Goal: Task Accomplishment & Management: Manage account settings

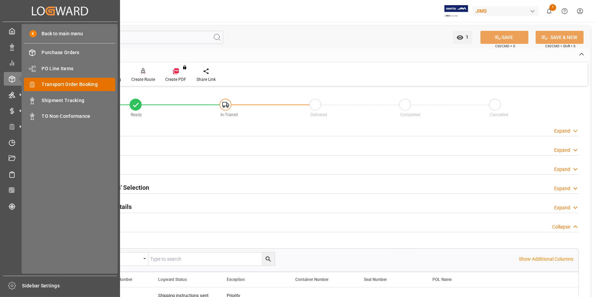
click at [72, 88] on span "Transport Order Booking" at bounding box center [79, 84] width 74 height 7
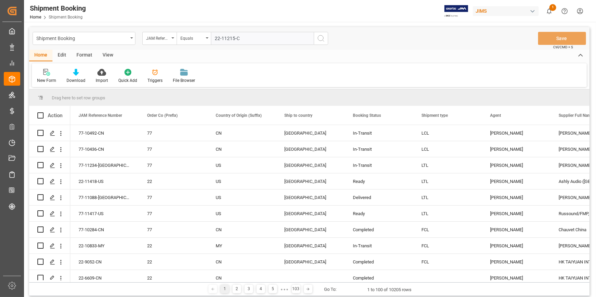
type input "22-11215-CN"
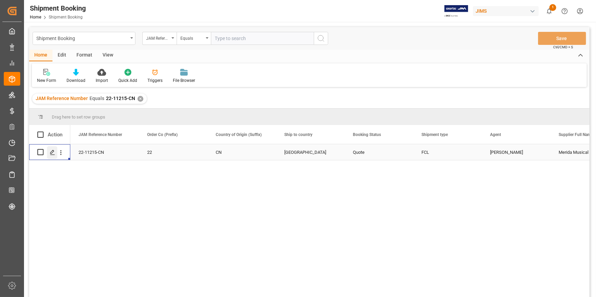
click at [51, 155] on icon "Press SPACE to select this row." at bounding box center [52, 152] width 5 height 5
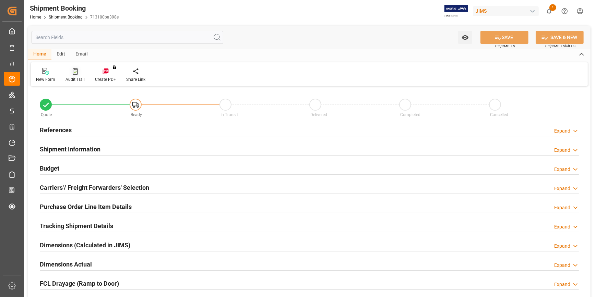
type input "1"
type input "[DATE]"
click at [57, 131] on h2 "References" at bounding box center [56, 130] width 32 height 9
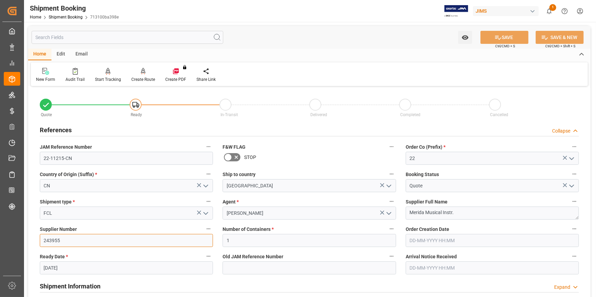
click at [51, 238] on input "243955" at bounding box center [126, 240] width 173 height 13
paste input "23617"
type input "223617"
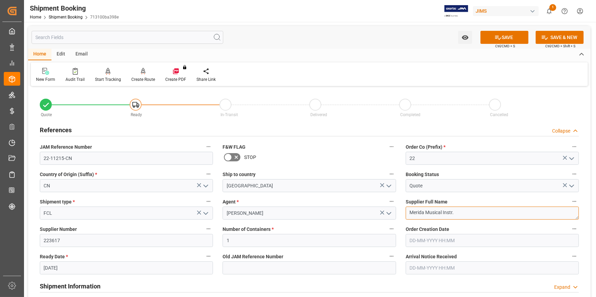
click at [429, 210] on textarea "Merida Musical Instr." at bounding box center [492, 213] width 173 height 13
click at [421, 214] on textarea "Merida Musical Instr." at bounding box center [492, 213] width 173 height 13
paste textarea "Sihui Huasheng Musical Instrum"
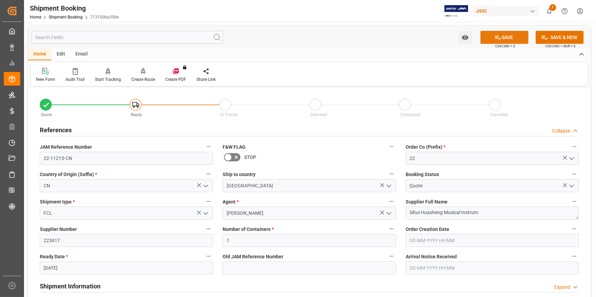
click at [503, 34] on button "SAVE" at bounding box center [505, 37] width 48 height 13
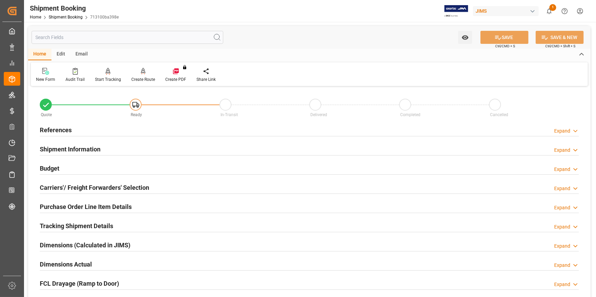
click at [65, 134] on h2 "References" at bounding box center [56, 130] width 32 height 9
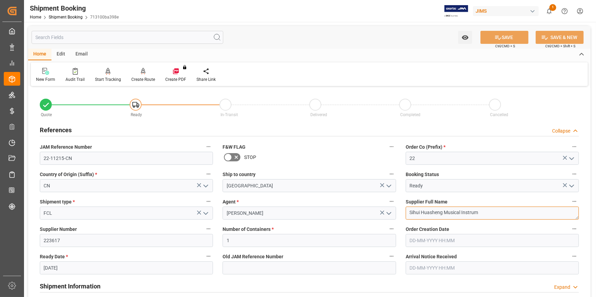
click at [443, 214] on textarea "Sihui Huasheng Musical Instrum" at bounding box center [492, 213] width 173 height 13
paste textarea "ents Co.-"
type textarea "Sihui Huasheng Musical Instruments Co.-"
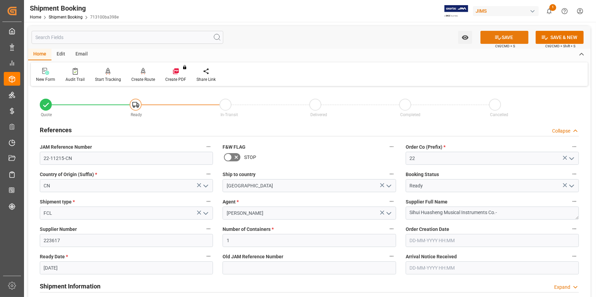
click at [499, 35] on icon at bounding box center [498, 37] width 7 height 7
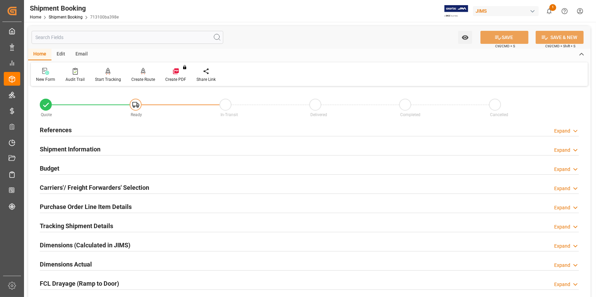
click at [53, 132] on h2 "References" at bounding box center [56, 130] width 32 height 9
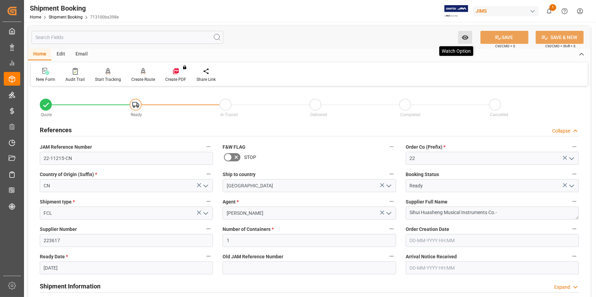
click at [467, 37] on icon "open menu" at bounding box center [465, 37] width 7 height 4
click at [435, 54] on span "Start Watching" at bounding box center [437, 52] width 62 height 7
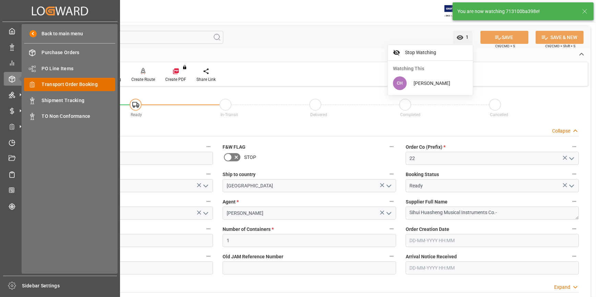
click at [69, 89] on div "Transport Order Booking Transport Order Booking" at bounding box center [69, 84] width 91 height 13
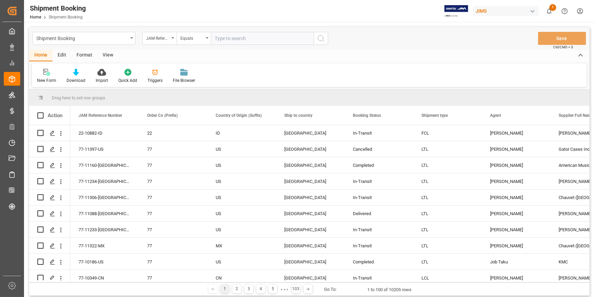
click at [261, 35] on input "text" at bounding box center [262, 38] width 103 height 13
click at [261, 38] on input "text" at bounding box center [262, 38] width 103 height 13
type input "22-11395-CN"
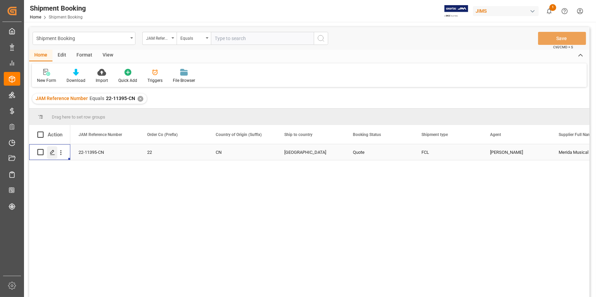
click at [50, 153] on icon "Press SPACE to select this row." at bounding box center [52, 152] width 5 height 5
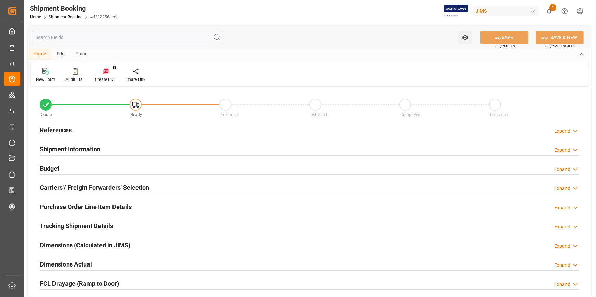
type input "1"
type input "[DATE]"
click at [51, 128] on h2 "References" at bounding box center [56, 130] width 32 height 9
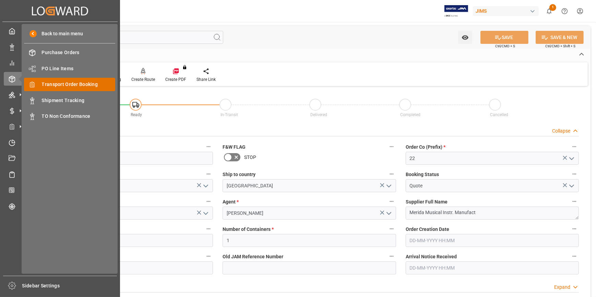
click at [58, 82] on span "Transport Order Booking" at bounding box center [79, 84] width 74 height 7
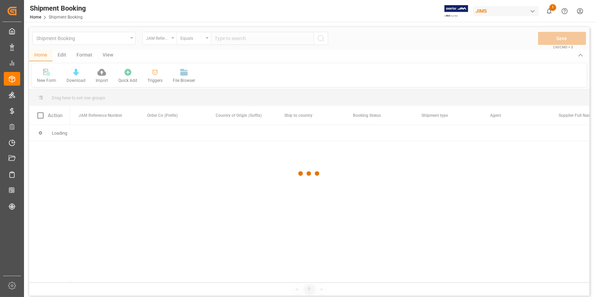
click at [227, 40] on div at bounding box center [309, 173] width 561 height 293
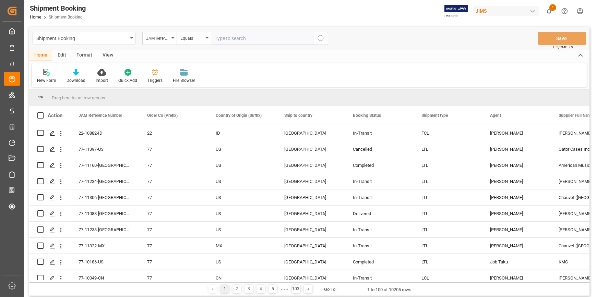
click at [230, 38] on input "text" at bounding box center [262, 38] width 103 height 13
paste input "22-11395-CN"
type input "22-11395-CN"
click at [318, 38] on icon "search button" at bounding box center [321, 38] width 8 height 8
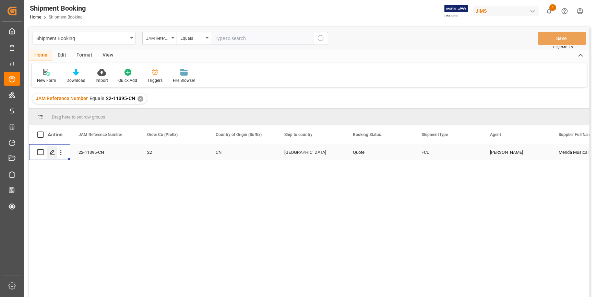
click at [55, 151] on div "Press SPACE to select this row." at bounding box center [52, 152] width 10 height 13
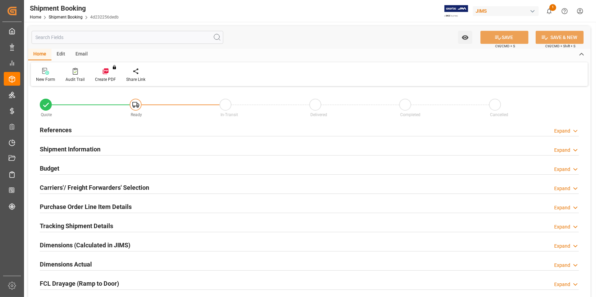
type input "1"
type input "[DATE]"
click at [55, 134] on h2 "References" at bounding box center [56, 130] width 32 height 9
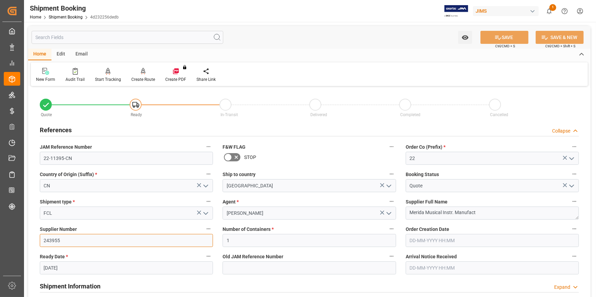
click at [53, 244] on input "243955" at bounding box center [126, 240] width 173 height 13
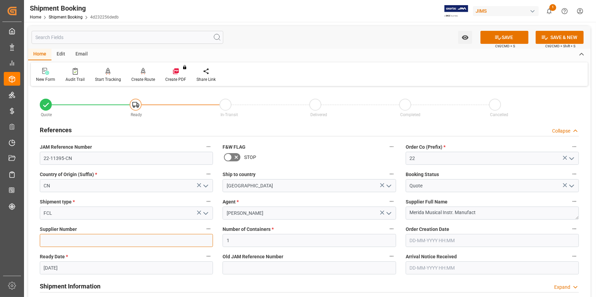
click at [50, 238] on input at bounding box center [126, 240] width 173 height 13
paste input "400216"
type input "400216"
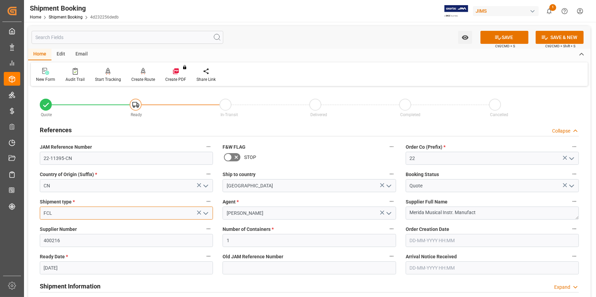
click at [69, 218] on input "FCL" at bounding box center [126, 213] width 173 height 13
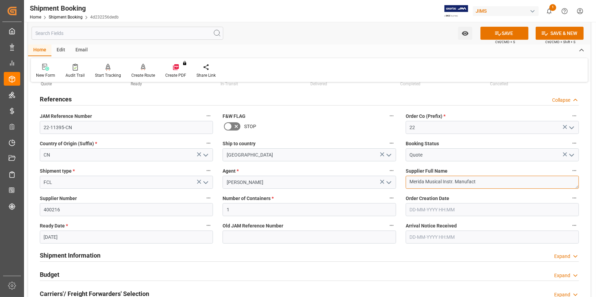
click at [417, 180] on textarea "Merida Musical Instr. Manufact" at bounding box center [492, 182] width 173 height 13
paste textarea "KPBO Corp (ID)"
type textarea "KPBO Corp (ID)"
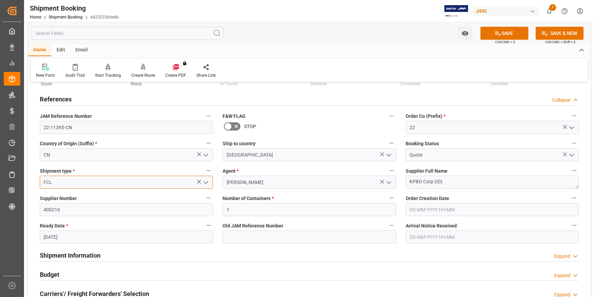
click at [84, 181] on input "FCL" at bounding box center [126, 182] width 173 height 13
click at [207, 185] on icon "open menu" at bounding box center [206, 183] width 8 height 8
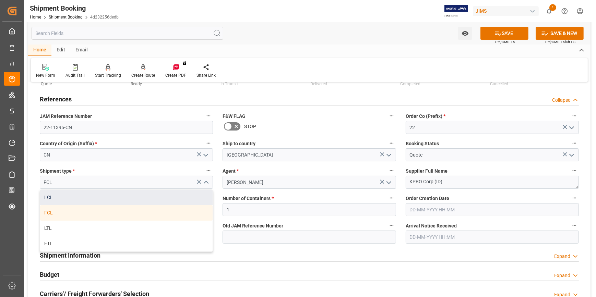
click at [54, 199] on div "LCL" at bounding box center [126, 197] width 173 height 15
type input "LCL"
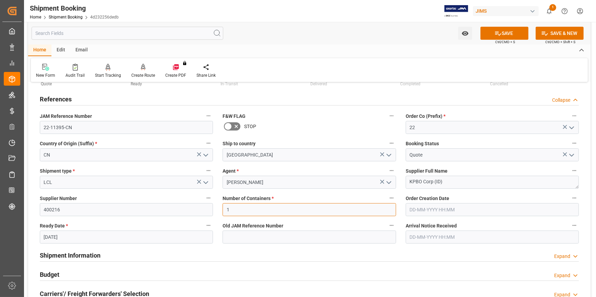
click at [260, 212] on input "1" at bounding box center [309, 209] width 173 height 13
drag, startPoint x: 302, startPoint y: 209, endPoint x: 215, endPoint y: 209, distance: 87.1
click at [215, 209] on div "Quote Ready In-Transit Delivered Completed Cancelled References Collapse JAM Re…" at bounding box center [309, 270] width 563 height 426
type input "0"
click at [511, 32] on button "SAVE" at bounding box center [505, 33] width 48 height 13
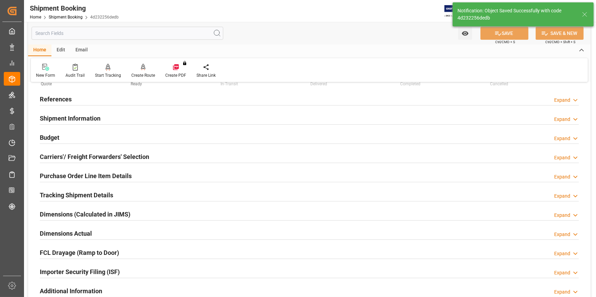
click at [70, 99] on h2 "References" at bounding box center [56, 99] width 32 height 9
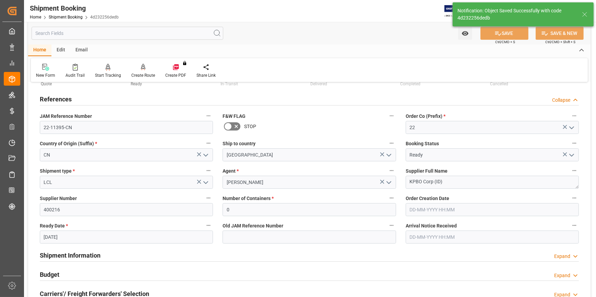
scroll to position [0, 0]
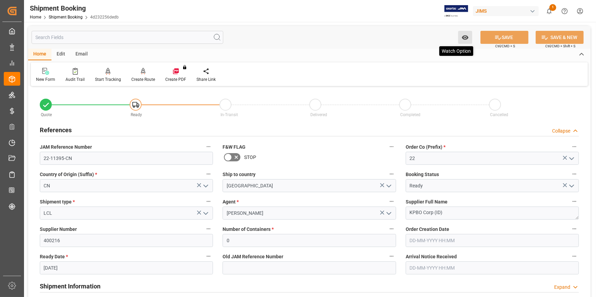
click at [462, 39] on icon "open menu" at bounding box center [465, 37] width 7 height 7
click at [414, 53] on span "Start Watching" at bounding box center [437, 52] width 62 height 7
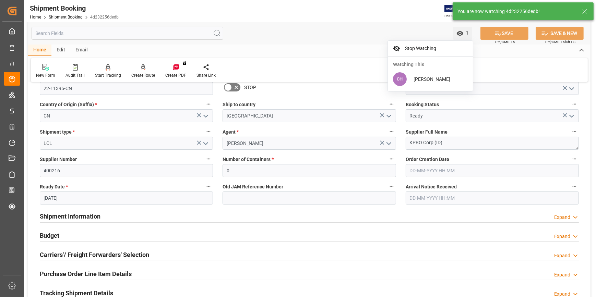
scroll to position [93, 0]
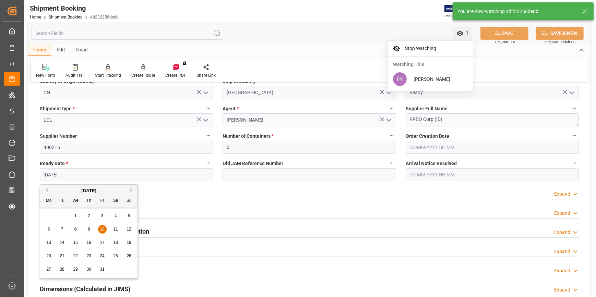
click at [60, 174] on input "[DATE]" at bounding box center [126, 174] width 173 height 13
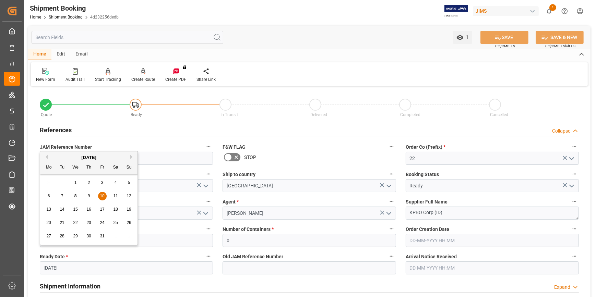
scroll to position [0, 0]
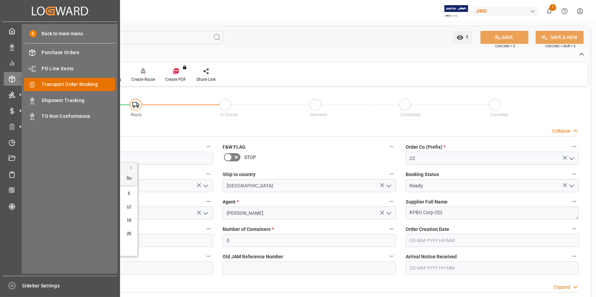
click at [60, 88] on span "Transport Order Booking" at bounding box center [79, 84] width 74 height 7
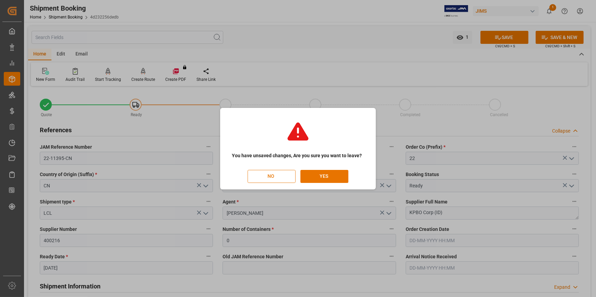
click at [281, 178] on button "NO" at bounding box center [272, 176] width 48 height 13
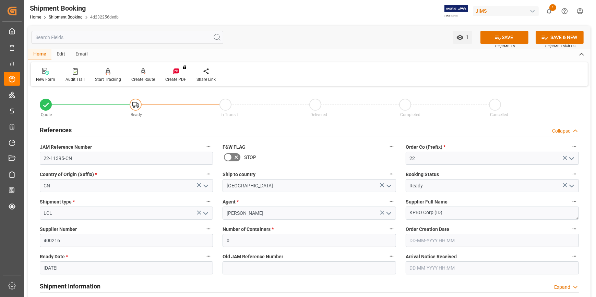
scroll to position [0, 19]
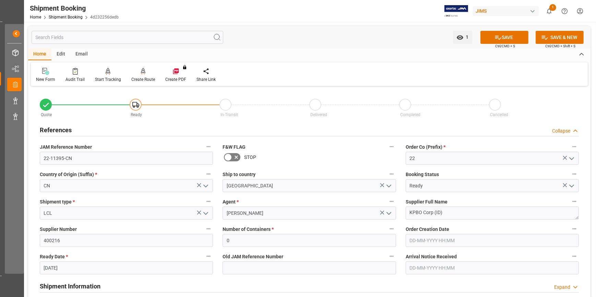
click at [202, 215] on icon "open menu" at bounding box center [206, 214] width 8 height 8
